Goal: Task Accomplishment & Management: Use online tool/utility

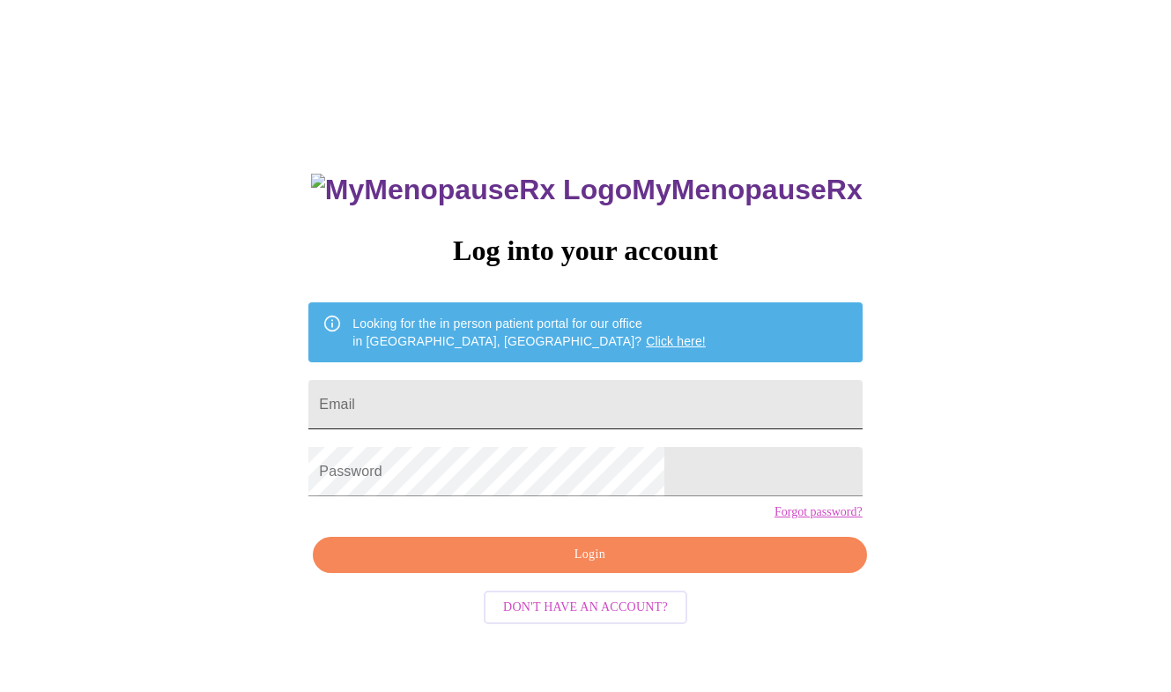
click at [505, 399] on input "Email" at bounding box center [586, 404] width 554 height 49
click at [505, 398] on input "Email" at bounding box center [586, 404] width 554 height 49
type input "mrenkosik@gmail.com"
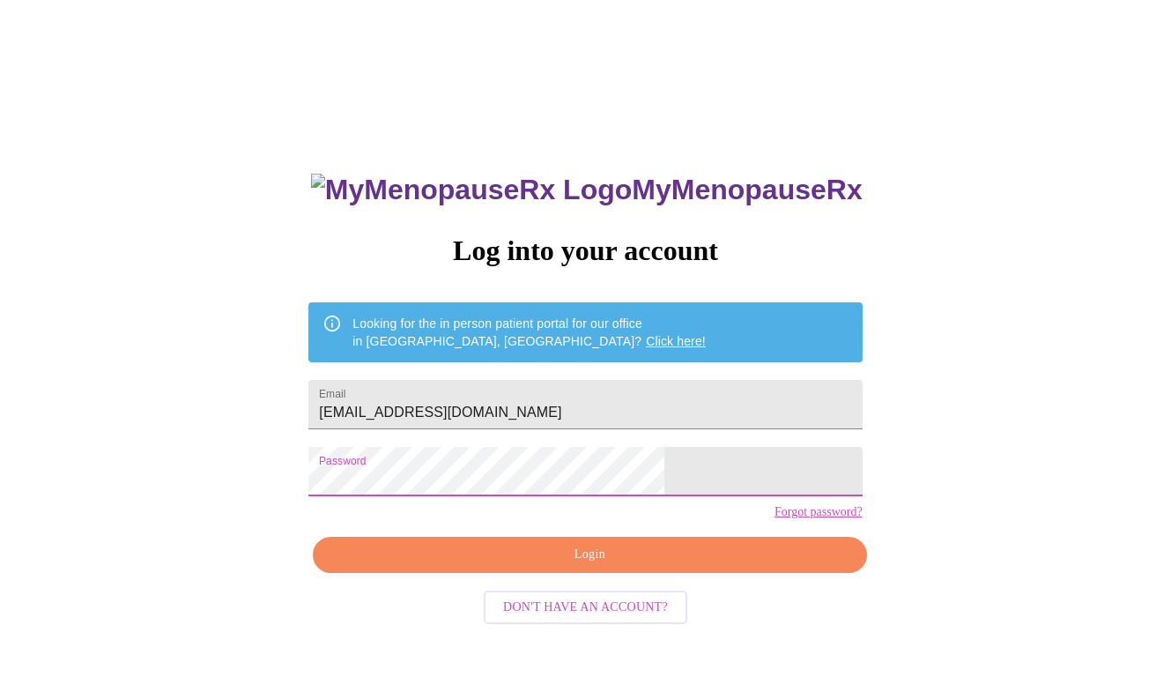
click at [544, 566] on span "Login" at bounding box center [589, 555] width 513 height 22
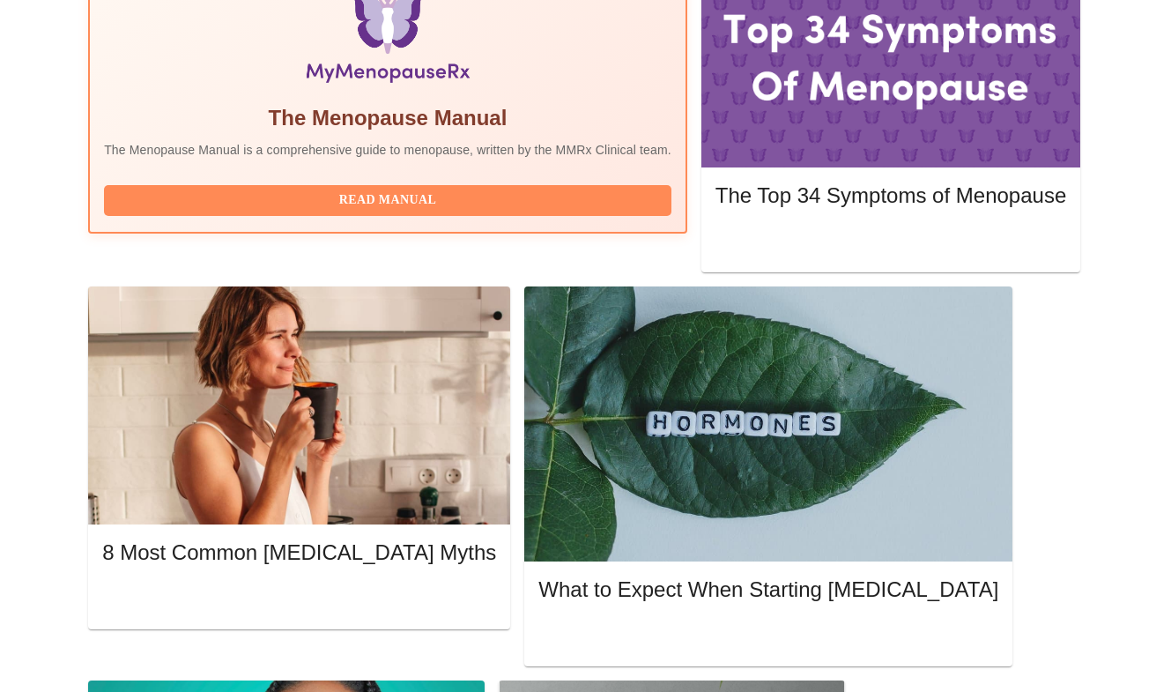
scroll to position [519, 0]
